Goal: Find specific page/section: Find specific page/section

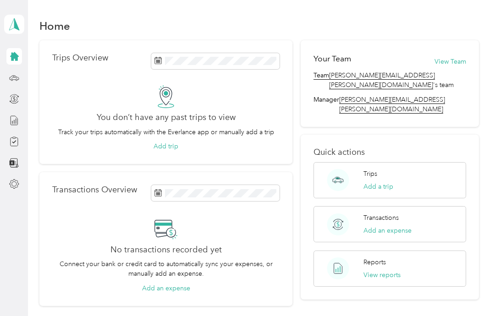
click at [9, 60] on icon at bounding box center [14, 56] width 10 height 10
click at [12, 26] on icon at bounding box center [14, 24] width 14 height 13
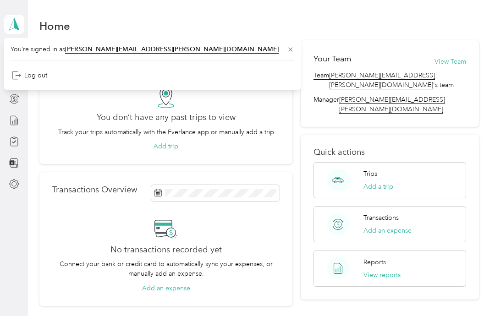
click at [287, 50] on icon at bounding box center [290, 49] width 7 height 7
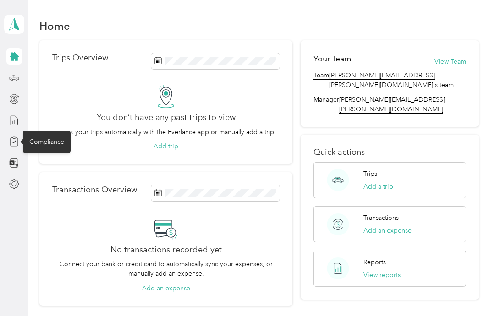
click at [14, 143] on icon at bounding box center [14, 142] width 10 height 10
